Goal: Communication & Community: Answer question/provide support

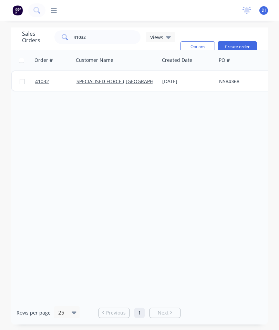
scroll to position [28, 0]
click at [110, 30] on input "41032" at bounding box center [107, 37] width 67 height 14
click at [111, 30] on input "41032" at bounding box center [107, 37] width 67 height 14
type input "4"
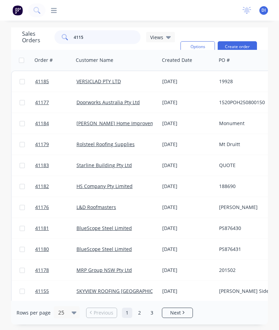
type input "41155"
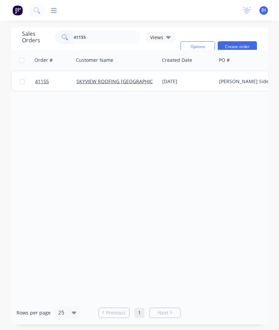
click at [42, 78] on span "41155" at bounding box center [42, 81] width 14 height 7
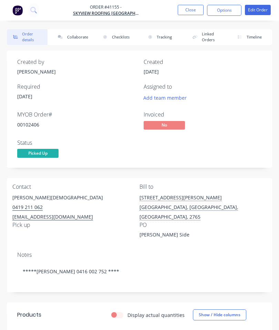
click at [76, 37] on button "Collaborate" at bounding box center [72, 37] width 41 height 16
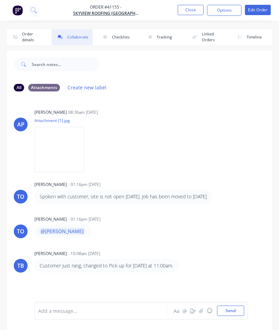
click at [203, 309] on icon "button" at bounding box center [201, 311] width 4 height 5
click at [229, 307] on button "Send" at bounding box center [230, 311] width 27 height 10
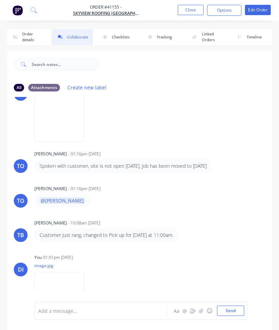
scroll to position [30, 0]
click at [187, 9] on button "Close" at bounding box center [191, 10] width 26 height 10
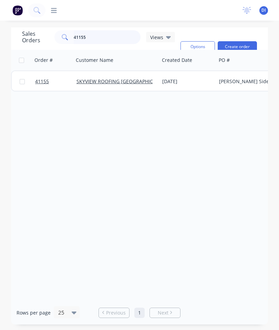
click at [106, 34] on input "41155" at bounding box center [107, 37] width 67 height 14
click at [116, 36] on input "41155" at bounding box center [107, 37] width 67 height 14
type input "4"
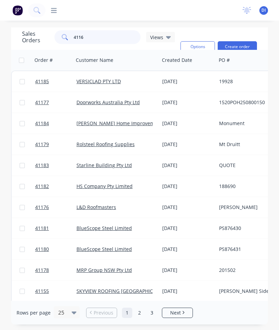
type input "41160"
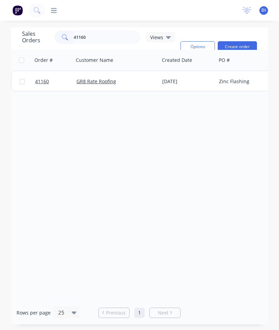
click at [44, 84] on span "41160" at bounding box center [42, 81] width 14 height 7
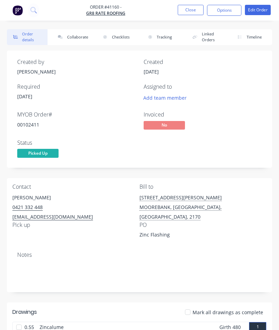
click at [81, 31] on button "Collaborate" at bounding box center [72, 37] width 41 height 16
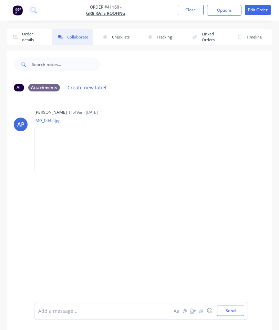
click at [200, 307] on button "button" at bounding box center [201, 311] width 8 height 8
click at [234, 306] on button "Send" at bounding box center [230, 311] width 27 height 10
click at [186, 10] on button "Close" at bounding box center [191, 10] width 26 height 10
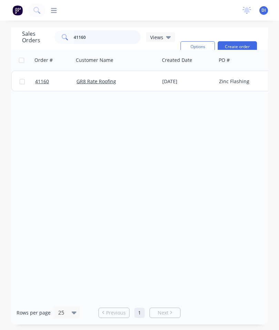
click at [105, 33] on input "41160" at bounding box center [107, 37] width 67 height 14
click at [115, 37] on input "41160" at bounding box center [107, 37] width 67 height 14
type input "4"
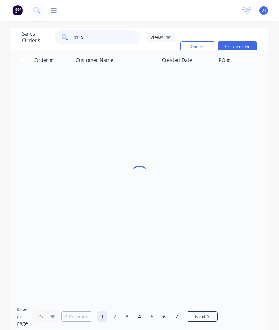
type input "41156"
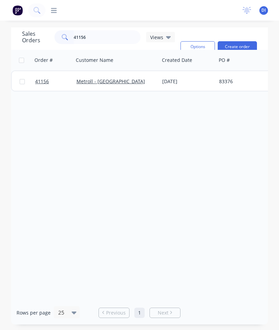
click at [43, 81] on span "41156" at bounding box center [42, 81] width 14 height 7
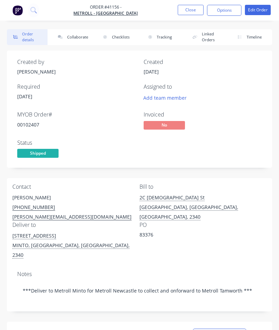
click at [116, 34] on button "Checklists" at bounding box center [117, 37] width 41 height 16
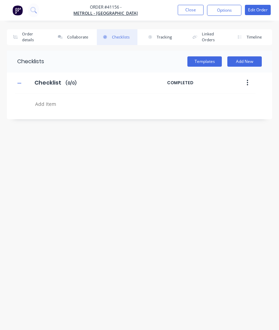
click at [78, 31] on button "Collaborate" at bounding box center [72, 37] width 41 height 16
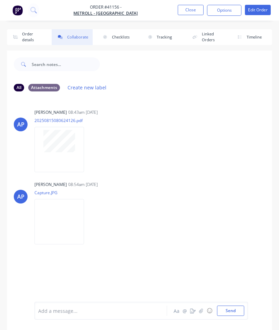
click at [203, 310] on icon "button" at bounding box center [201, 311] width 4 height 5
click at [228, 310] on button "Send" at bounding box center [230, 311] width 27 height 10
click at [191, 9] on button "Close" at bounding box center [191, 10] width 26 height 10
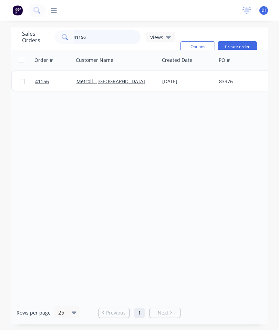
click at [107, 37] on input "41156" at bounding box center [107, 37] width 67 height 14
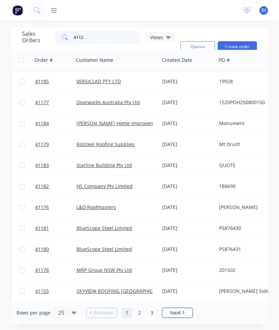
type input "41129"
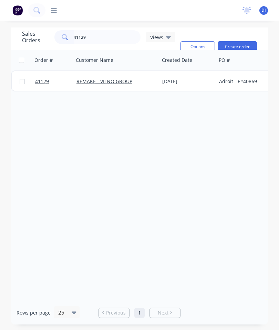
click at [45, 81] on span "41129" at bounding box center [42, 81] width 14 height 7
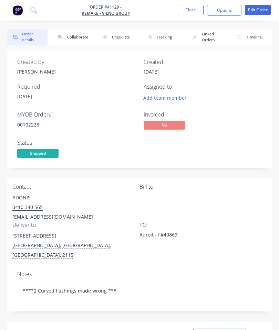
click at [76, 32] on button "Collaborate" at bounding box center [72, 37] width 41 height 16
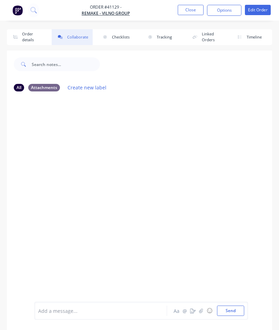
click at [200, 309] on icon "button" at bounding box center [201, 311] width 4 height 5
click at [236, 307] on button "Send" at bounding box center [230, 311] width 27 height 10
click at [195, 10] on button "Close" at bounding box center [191, 10] width 26 height 10
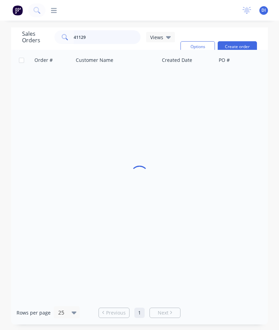
click at [106, 33] on input "41129" at bounding box center [107, 37] width 67 height 14
click at [104, 39] on input "41129" at bounding box center [107, 37] width 67 height 14
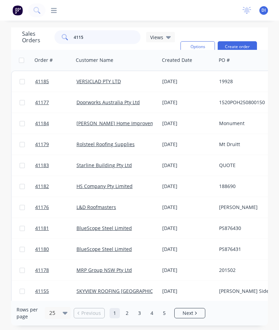
type input "41157"
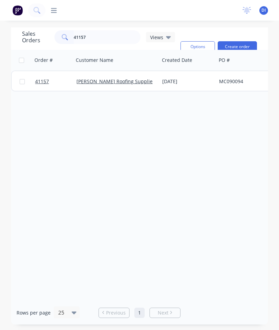
click at [43, 83] on span "41157" at bounding box center [42, 81] width 14 height 7
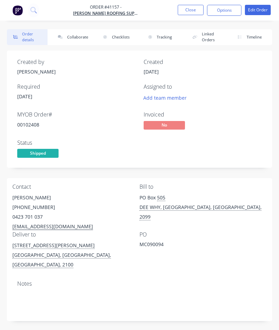
click at [77, 39] on button "Collaborate" at bounding box center [72, 37] width 41 height 16
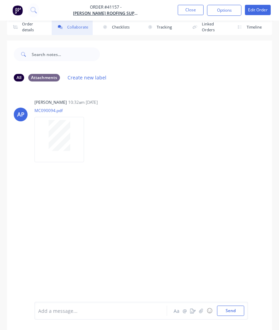
scroll to position [38, 0]
click at [198, 310] on button "button" at bounding box center [201, 311] width 8 height 8
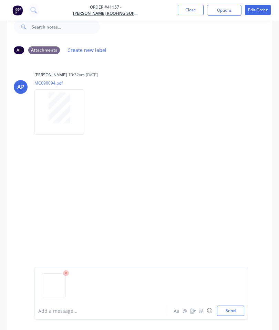
click at [231, 303] on div at bounding box center [141, 288] width 206 height 35
click at [191, 12] on button "Close" at bounding box center [191, 10] width 26 height 10
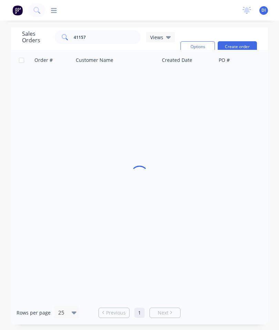
scroll to position [28, 0]
click at [104, 30] on input "41157" at bounding box center [107, 37] width 67 height 14
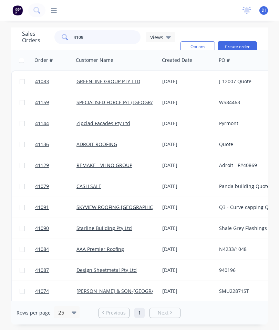
type input "41090"
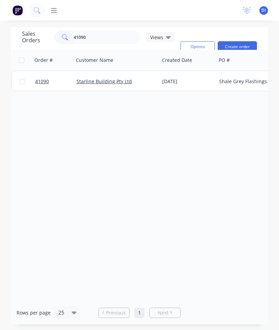
click at [40, 78] on span "41090" at bounding box center [42, 81] width 14 height 7
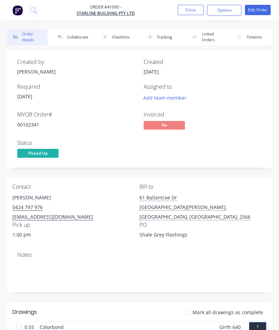
click at [79, 36] on button "Collaborate" at bounding box center [72, 37] width 41 height 16
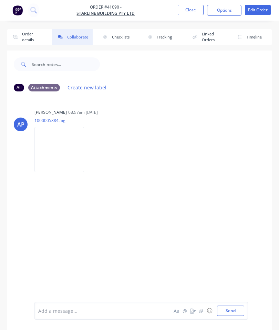
click at [203, 309] on icon "button" at bounding box center [201, 311] width 4 height 5
click at [237, 304] on div at bounding box center [141, 288] width 206 height 35
click at [188, 13] on button "Close" at bounding box center [191, 10] width 26 height 10
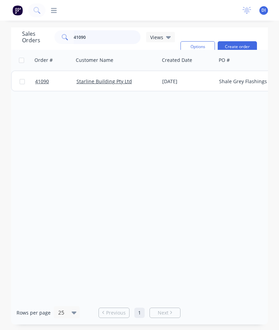
click at [109, 38] on input "41090" at bounding box center [107, 37] width 67 height 14
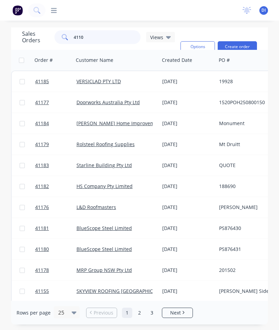
type input "41104"
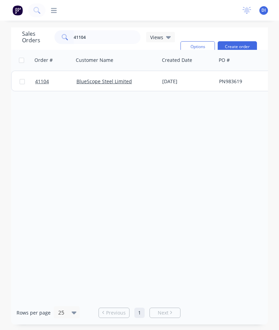
click at [45, 79] on span "41104" at bounding box center [42, 81] width 14 height 7
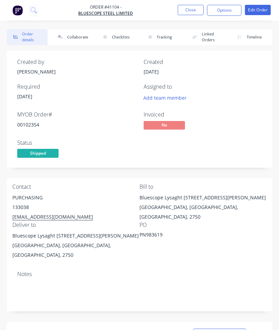
click at [77, 39] on button "Collaborate" at bounding box center [72, 37] width 41 height 16
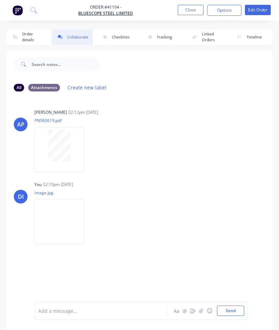
click at [194, 9] on button "Close" at bounding box center [191, 10] width 26 height 10
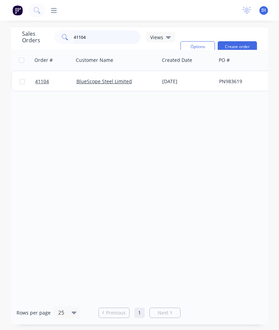
click at [95, 39] on input "41104" at bounding box center [107, 37] width 67 height 14
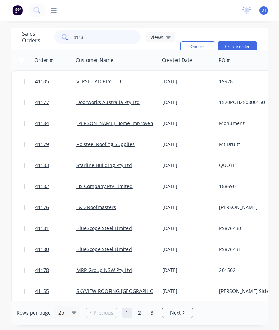
type input "41139"
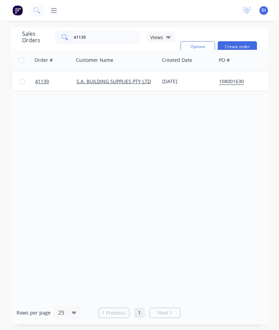
click at [40, 82] on span "41139" at bounding box center [42, 81] width 14 height 7
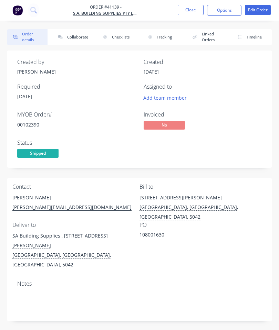
click at [74, 37] on button "Collaborate" at bounding box center [72, 37] width 41 height 16
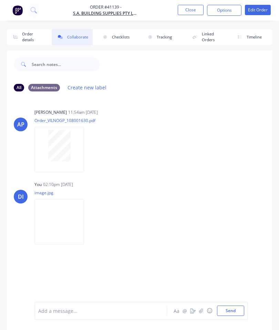
click at [192, 11] on button "Close" at bounding box center [191, 10] width 26 height 10
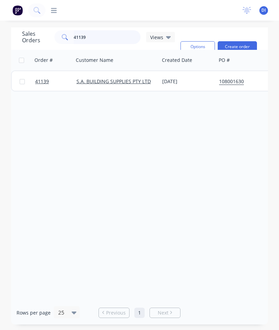
click at [108, 35] on input "41139" at bounding box center [107, 37] width 67 height 14
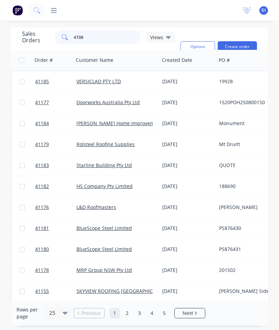
type input "41087"
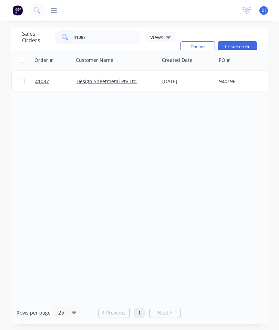
click at [41, 82] on span "41087" at bounding box center [42, 81] width 14 height 7
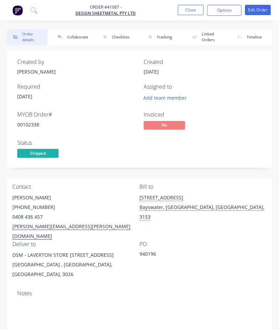
click at [74, 40] on button "Collaborate" at bounding box center [72, 37] width 41 height 16
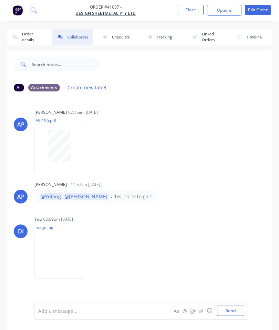
click at [191, 9] on button "Close" at bounding box center [191, 10] width 26 height 10
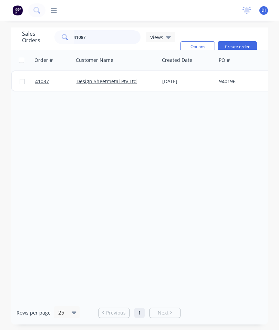
click at [100, 35] on input "41087" at bounding box center [107, 37] width 67 height 14
type input "41022"
click at [47, 77] on link "41022" at bounding box center [55, 81] width 41 height 21
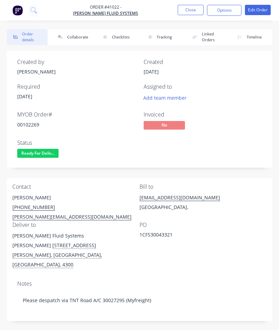
click at [73, 38] on button "Collaborate" at bounding box center [72, 37] width 41 height 16
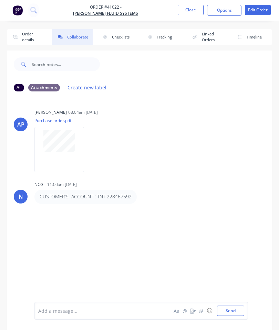
click at [202, 308] on button "button" at bounding box center [201, 311] width 8 height 8
click at [234, 310] on button "Send" at bounding box center [230, 311] width 27 height 10
click at [188, 9] on button "Close" at bounding box center [191, 10] width 26 height 10
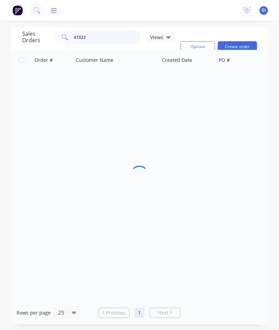
click at [119, 35] on input "41022" at bounding box center [107, 37] width 67 height 14
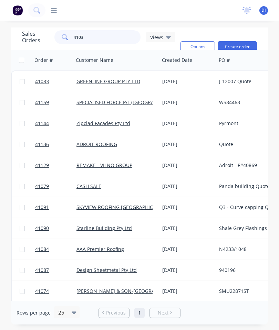
type input "41032"
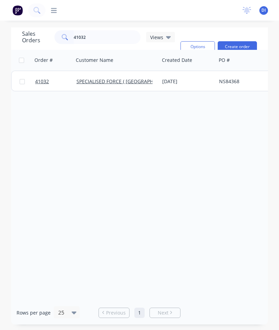
click at [42, 83] on span "41032" at bounding box center [42, 81] width 14 height 7
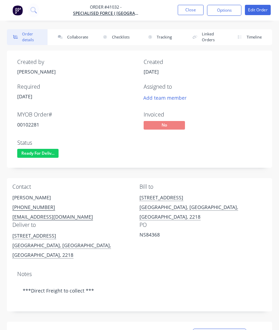
click at [81, 35] on button "Collaborate" at bounding box center [72, 37] width 41 height 16
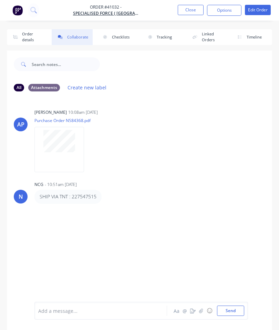
click at [202, 310] on icon "button" at bounding box center [201, 311] width 4 height 5
click at [224, 306] on button "Send" at bounding box center [230, 311] width 27 height 10
click at [194, 6] on button "Close" at bounding box center [191, 10] width 26 height 10
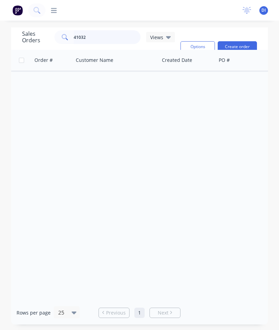
click at [113, 34] on input "41032" at bounding box center [107, 37] width 67 height 14
click at [104, 37] on input "41032" at bounding box center [107, 37] width 67 height 14
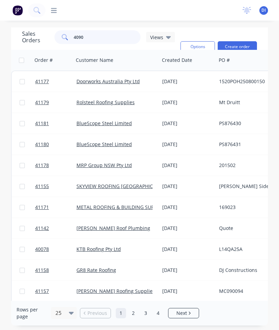
type input "40907"
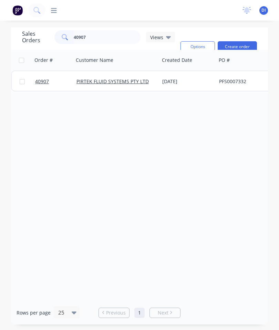
click at [44, 84] on span "40907" at bounding box center [42, 81] width 14 height 7
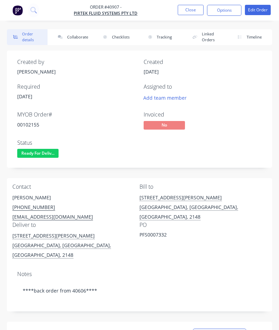
click at [78, 39] on button "Collaborate" at bounding box center [72, 37] width 41 height 16
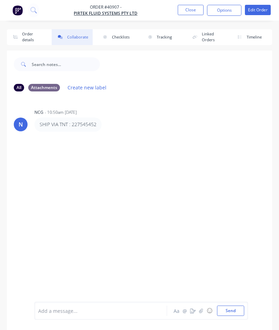
click at [204, 309] on button "button" at bounding box center [201, 311] width 8 height 8
click at [234, 311] on button "Send" at bounding box center [230, 311] width 27 height 10
click at [198, 6] on button "Close" at bounding box center [191, 10] width 26 height 10
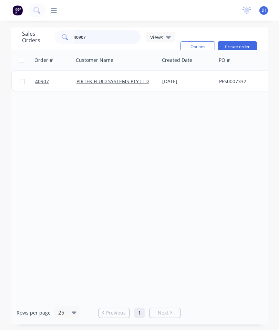
click at [116, 36] on input "40907" at bounding box center [107, 37] width 67 height 14
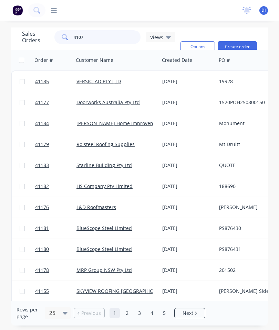
type input "41074"
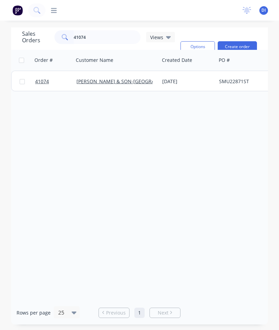
click at [45, 76] on link "41074" at bounding box center [55, 81] width 41 height 21
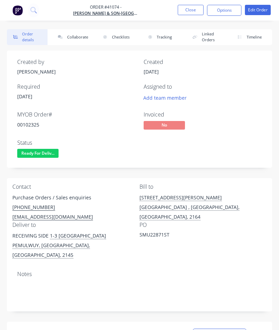
click at [68, 34] on button "Collaborate" at bounding box center [72, 37] width 41 height 16
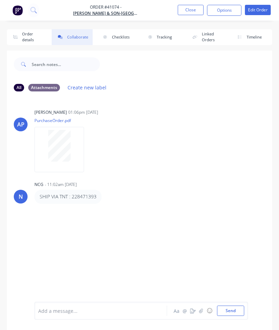
click at [202, 311] on icon "button" at bounding box center [201, 311] width 4 height 5
click at [233, 306] on button "Send" at bounding box center [230, 311] width 27 height 10
click at [191, 8] on button "Close" at bounding box center [191, 10] width 26 height 10
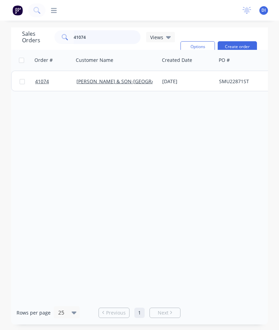
click at [110, 35] on input "41074" at bounding box center [107, 37] width 67 height 14
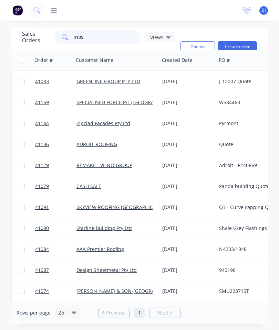
type input "41056"
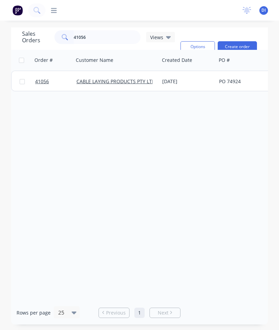
click at [43, 85] on span "41056" at bounding box center [42, 81] width 14 height 7
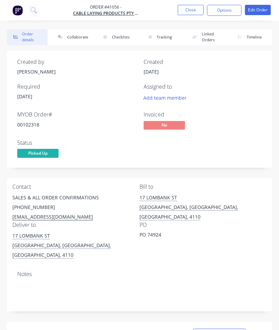
click at [78, 38] on button "Collaborate" at bounding box center [72, 37] width 41 height 16
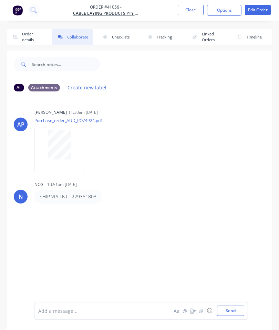
click at [202, 311] on icon "button" at bounding box center [201, 311] width 4 height 5
click at [234, 312] on button "Send" at bounding box center [230, 311] width 27 height 10
click at [192, 5] on button "Close" at bounding box center [191, 10] width 26 height 10
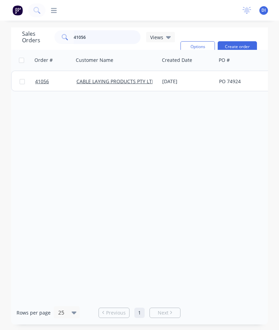
click at [118, 39] on input "41056" at bounding box center [107, 37] width 67 height 14
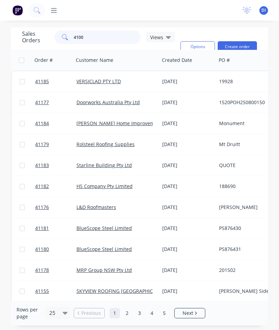
type input "41009"
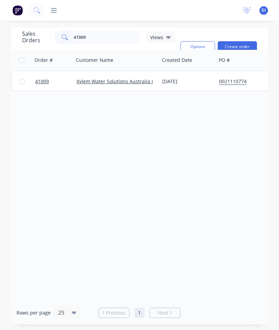
click at [40, 83] on span "41009" at bounding box center [42, 81] width 14 height 7
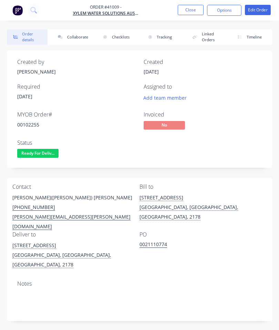
click at [82, 34] on button "Collaborate" at bounding box center [72, 37] width 41 height 16
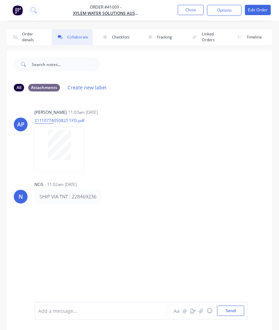
click at [203, 310] on icon "button" at bounding box center [201, 311] width 4 height 5
click at [230, 308] on button "Send" at bounding box center [230, 311] width 27 height 10
click at [203, 13] on button "Close" at bounding box center [191, 10] width 26 height 10
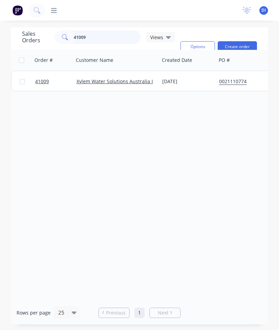
click at [124, 37] on input "41009" at bounding box center [107, 37] width 67 height 14
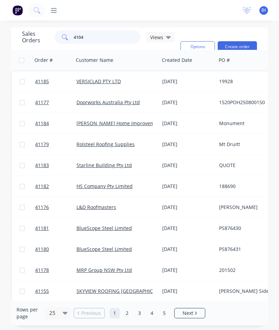
type input "41042"
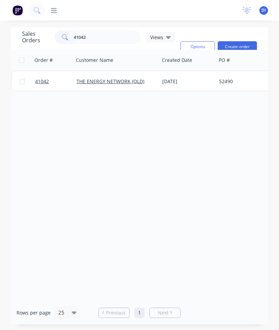
click at [46, 79] on span "41042" at bounding box center [42, 81] width 14 height 7
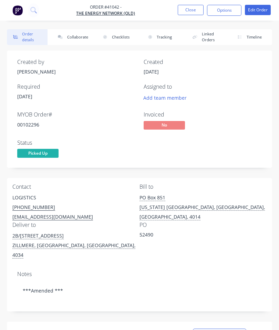
click at [73, 30] on button "Collaborate" at bounding box center [72, 37] width 41 height 16
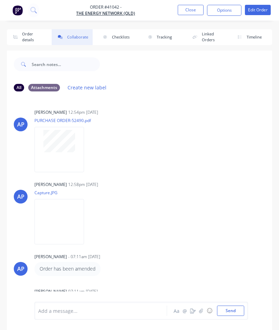
click at [202, 308] on button "button" at bounding box center [201, 311] width 8 height 8
click at [230, 306] on button "Send" at bounding box center [230, 311] width 27 height 10
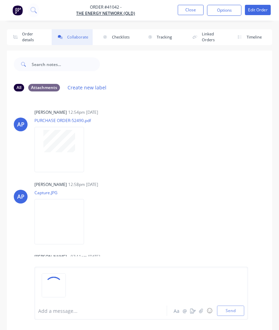
scroll to position [62, 0]
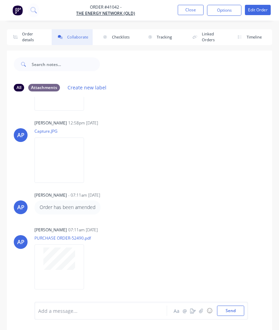
click at [194, 13] on button "Close" at bounding box center [191, 10] width 26 height 10
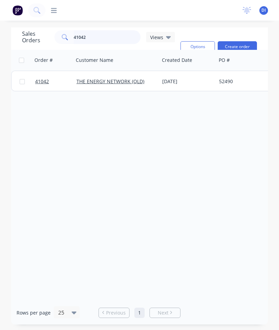
click at [125, 35] on input "41042" at bounding box center [107, 37] width 67 height 14
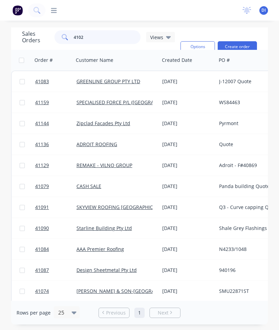
type input "41023"
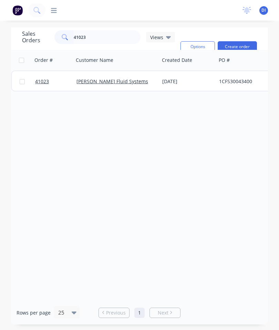
click at [39, 81] on span "41023" at bounding box center [42, 81] width 14 height 7
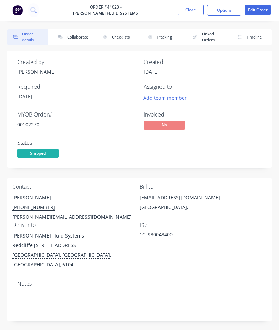
click at [84, 36] on button "Collaborate" at bounding box center [72, 37] width 41 height 16
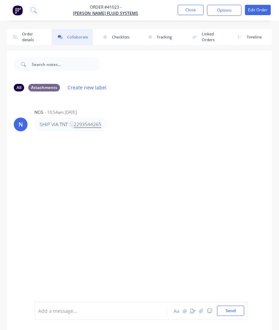
click at [205, 308] on button "button" at bounding box center [201, 311] width 8 height 8
click at [234, 310] on button "Send" at bounding box center [230, 311] width 27 height 10
click at [191, 9] on button "Close" at bounding box center [191, 10] width 26 height 10
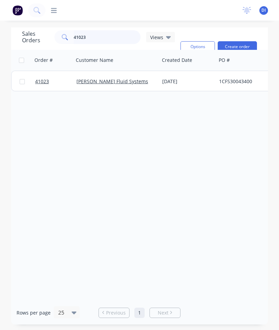
click at [119, 33] on input "41023" at bounding box center [107, 37] width 67 height 14
click at [112, 40] on input "41023" at bounding box center [107, 37] width 67 height 14
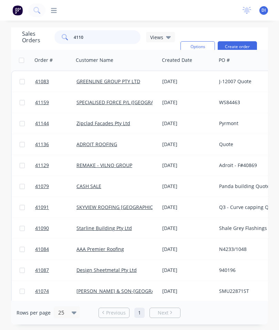
type input "41105"
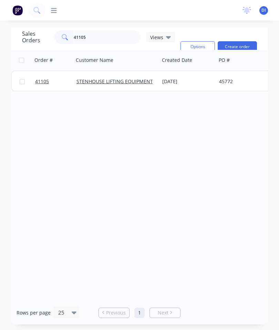
click at [45, 79] on span "41105" at bounding box center [42, 81] width 14 height 7
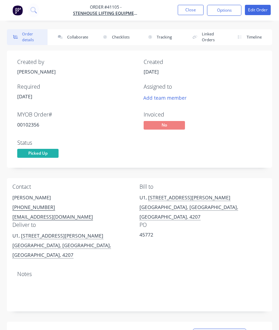
click at [84, 38] on button "Collaborate" at bounding box center [72, 37] width 41 height 16
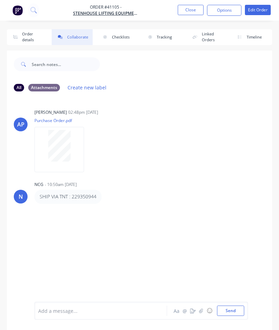
click at [202, 308] on button "button" at bounding box center [201, 311] width 8 height 8
click at [229, 306] on button "Send" at bounding box center [230, 311] width 27 height 10
click at [191, 13] on button "Close" at bounding box center [191, 10] width 26 height 10
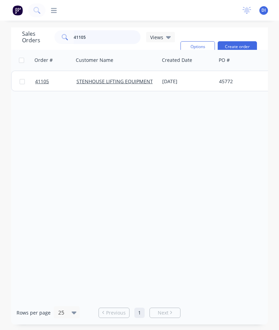
click at [104, 34] on input "41105" at bounding box center [107, 37] width 67 height 14
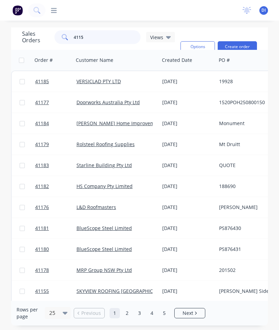
type input "41155"
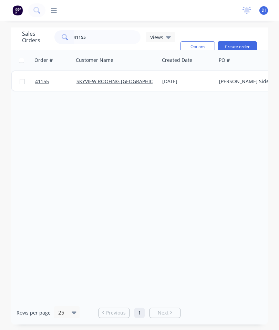
click at [43, 79] on span "41155" at bounding box center [42, 81] width 14 height 7
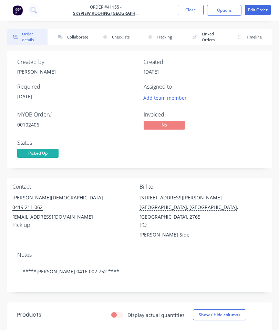
click at [69, 34] on button "Collaborate" at bounding box center [72, 37] width 41 height 16
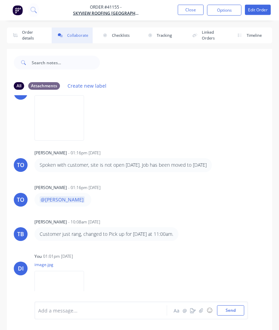
scroll to position [2, 0]
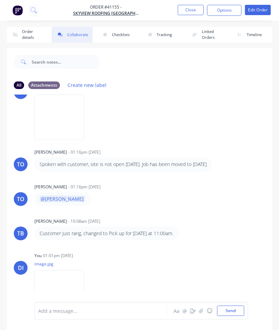
click at [191, 10] on button "Close" at bounding box center [191, 10] width 26 height 10
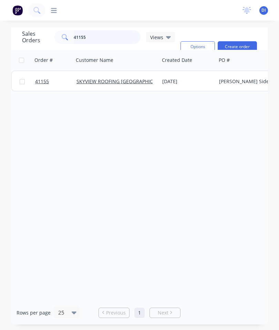
click at [96, 38] on input "41155" at bounding box center [107, 37] width 67 height 14
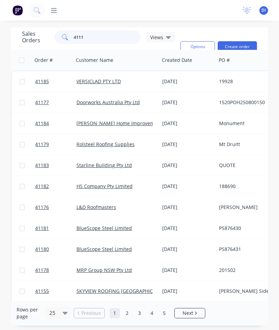
type input "41113"
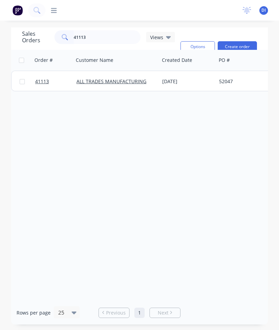
click at [45, 78] on span "41113" at bounding box center [42, 81] width 14 height 7
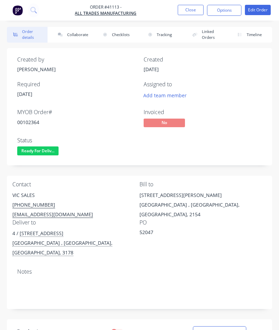
click at [75, 31] on button "Collaborate" at bounding box center [72, 35] width 41 height 16
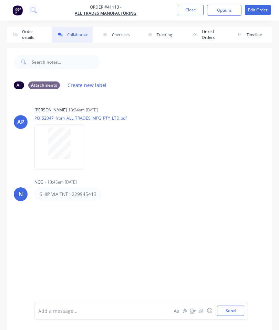
click at [202, 314] on button "button" at bounding box center [201, 311] width 8 height 8
click at [230, 310] on button "Send" at bounding box center [230, 311] width 27 height 10
click at [185, 14] on button "Close" at bounding box center [191, 10] width 26 height 10
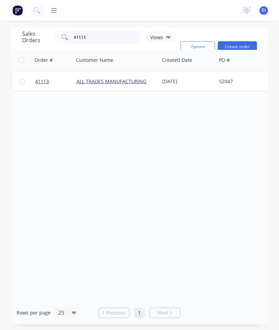
click at [111, 35] on input "41113" at bounding box center [107, 37] width 67 height 14
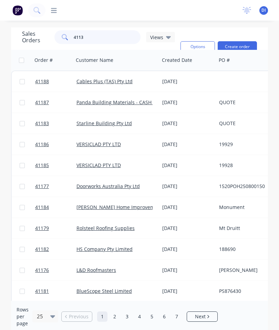
type input "41137"
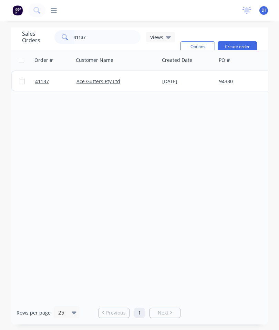
click at [42, 82] on span "41137" at bounding box center [42, 81] width 14 height 7
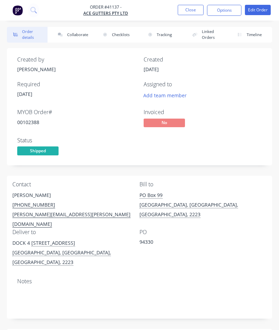
click at [78, 33] on button "Collaborate" at bounding box center [72, 35] width 41 height 16
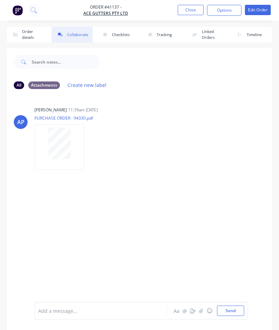
click at [199, 312] on button "button" at bounding box center [201, 311] width 8 height 8
click at [229, 314] on button "Send" at bounding box center [230, 311] width 27 height 10
click at [183, 10] on button "Close" at bounding box center [191, 10] width 26 height 10
